Goal: Submit feedback/report problem

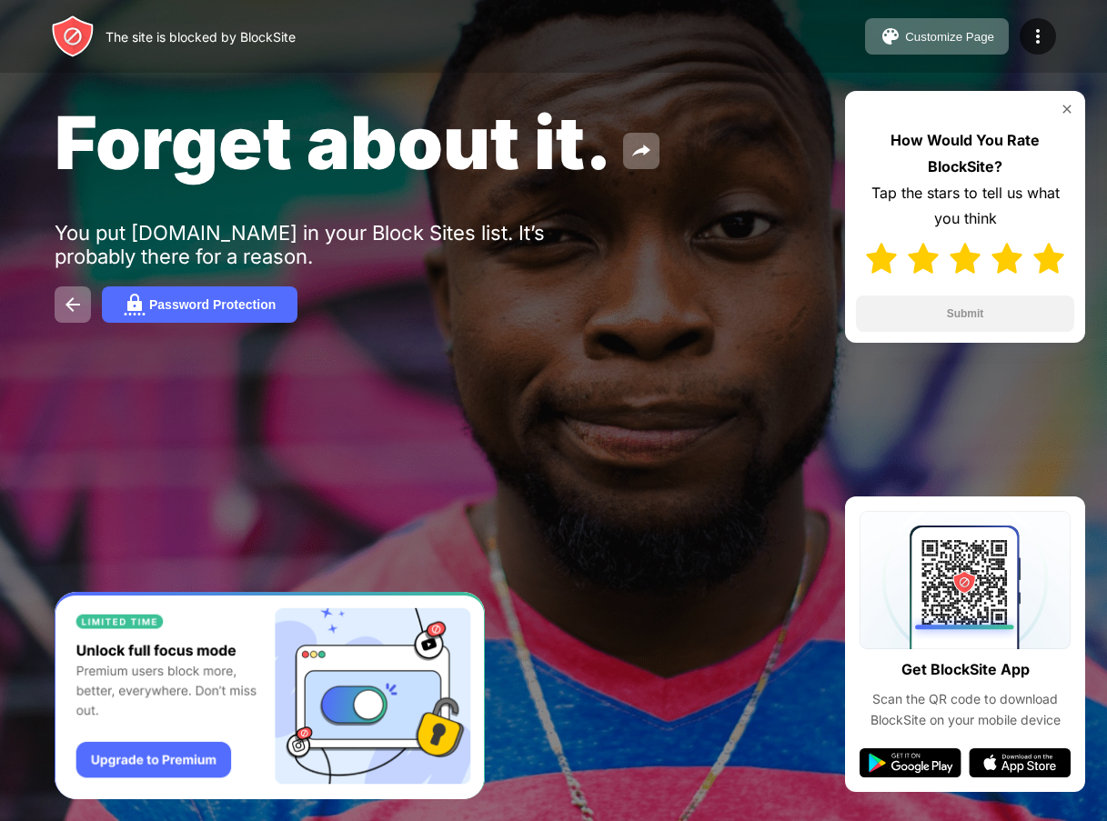
click at [1047, 262] on img at bounding box center [1048, 258] width 31 height 31
click at [1000, 313] on button "Submit" at bounding box center [965, 314] width 218 height 36
